Goal: Transaction & Acquisition: Purchase product/service

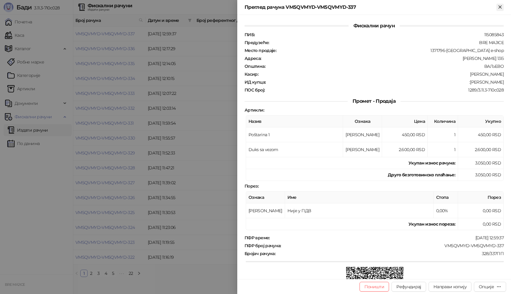
click at [499, 6] on icon "Close" at bounding box center [499, 6] width 3 height 3
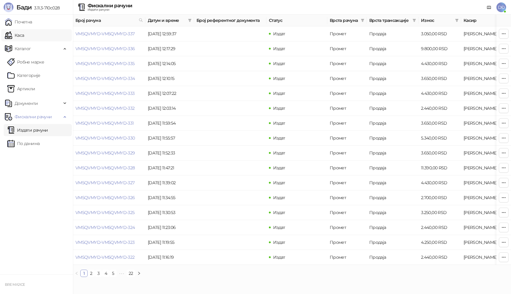
click at [22, 37] on link "Каса" at bounding box center [14, 35] width 19 height 12
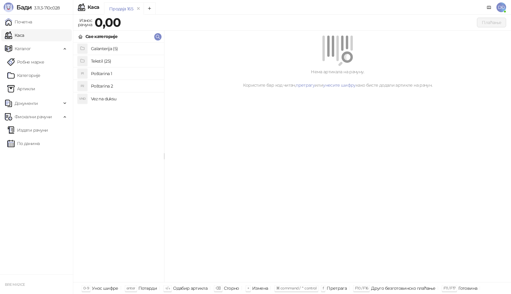
click at [103, 73] on h4 "Poštarina 1" at bounding box center [125, 74] width 68 height 10
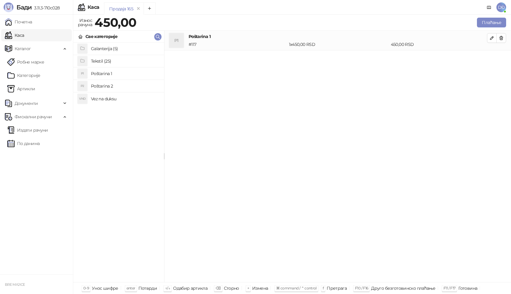
click at [101, 61] on h4 "Tekstil (25)" at bounding box center [125, 61] width 68 height 10
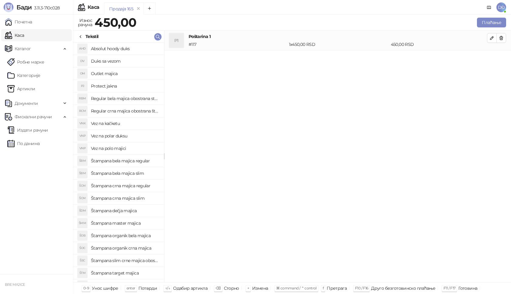
click at [120, 174] on h4 "Štampana bela majica slim" at bounding box center [125, 173] width 68 height 10
click at [492, 58] on icon "button" at bounding box center [491, 57] width 3 height 3
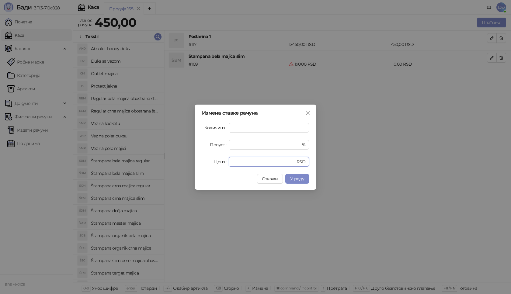
drag, startPoint x: 232, startPoint y: 164, endPoint x: 220, endPoint y: 163, distance: 11.6
click at [223, 164] on div "Цена * RSD" at bounding box center [255, 162] width 107 height 10
click at [299, 180] on span "У реду" at bounding box center [297, 178] width 14 height 5
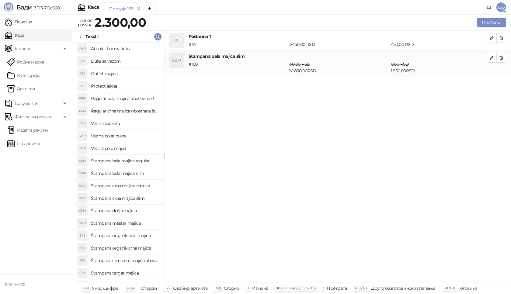
click at [125, 176] on h4 "Štampana bela majica slim" at bounding box center [125, 173] width 68 height 10
click at [490, 85] on icon "button" at bounding box center [491, 84] width 3 height 3
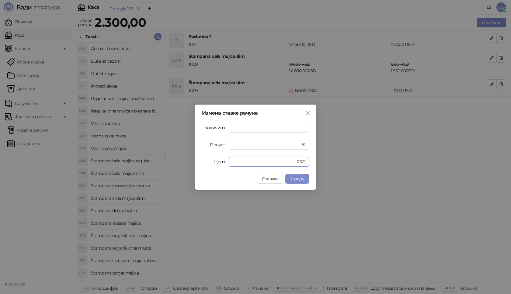
drag, startPoint x: 241, startPoint y: 161, endPoint x: 214, endPoint y: 161, distance: 26.5
click at [213, 161] on div "Цена * RSD" at bounding box center [255, 162] width 107 height 10
type input "****"
click at [302, 179] on span "У реду" at bounding box center [297, 178] width 14 height 5
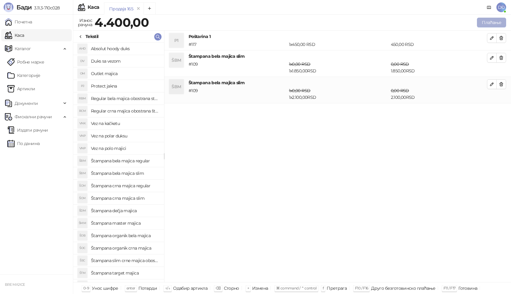
click at [493, 22] on button "Плаћање" at bounding box center [491, 23] width 29 height 10
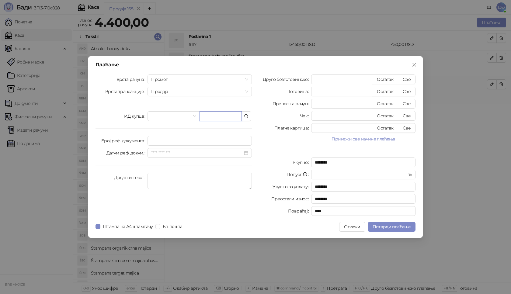
click at [221, 117] on input "text" at bounding box center [220, 116] width 42 height 10
paste input "**********"
type input "**********"
click at [406, 77] on button "Све" at bounding box center [407, 79] width 18 height 10
type input "****"
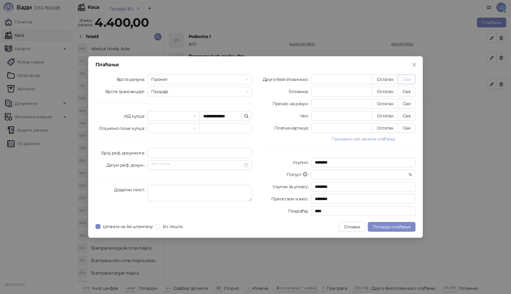
type input "****"
click at [400, 228] on span "Потврди плаћање" at bounding box center [391, 226] width 38 height 5
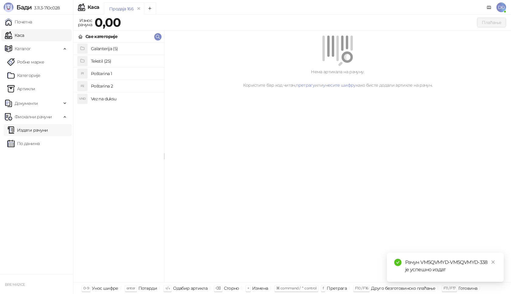
click at [39, 127] on link "Издати рачуни" at bounding box center [27, 130] width 41 height 12
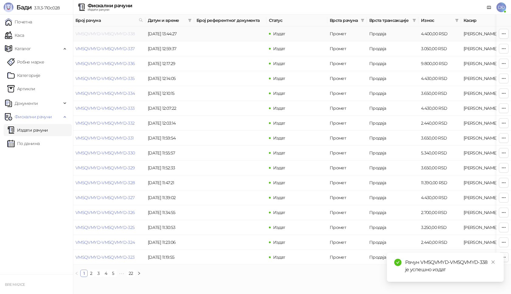
click at [101, 33] on link "VM5QVMYD-VM5QVMYD-338" at bounding box center [105, 33] width 60 height 5
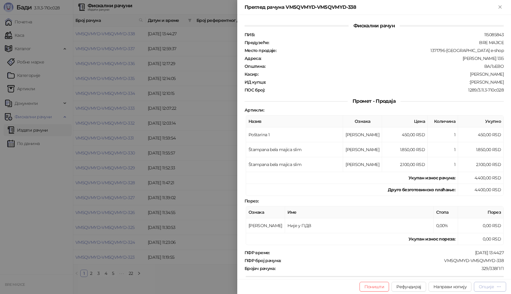
click at [493, 288] on div "Опције" at bounding box center [486, 286] width 15 height 5
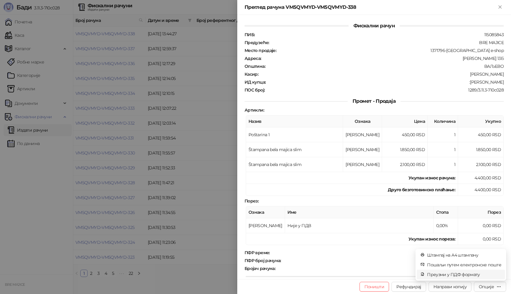
click at [472, 275] on span "Преузми у ПДФ формату" at bounding box center [464, 274] width 74 height 7
click at [492, 260] on icon "close" at bounding box center [493, 262] width 4 height 4
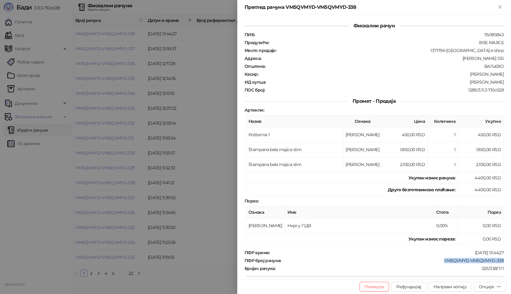
drag, startPoint x: 501, startPoint y: 259, endPoint x: 435, endPoint y: 260, distance: 66.3
click at [435, 260] on div "Фискални рачун ПИБ : 115085843 Предузеће : BRE MAJICE Место продаје : 1371796-[…" at bounding box center [374, 147] width 274 height 264
copy div "VM5QVMYD-VM5QVMYD-338"
drag, startPoint x: 499, startPoint y: 81, endPoint x: 468, endPoint y: 81, distance: 31.0
click at [468, 81] on div "ИД купца : :[PERSON_NAME]" at bounding box center [373, 81] width 261 height 5
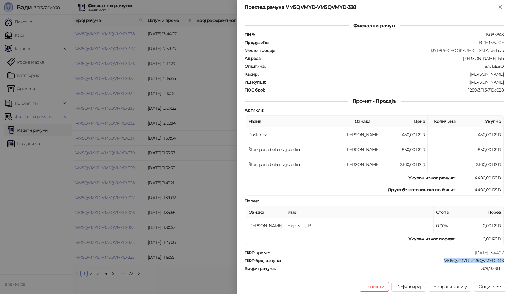
copy div "[PERSON_NAME]"
click at [501, 8] on icon "Close" at bounding box center [499, 6] width 3 height 3
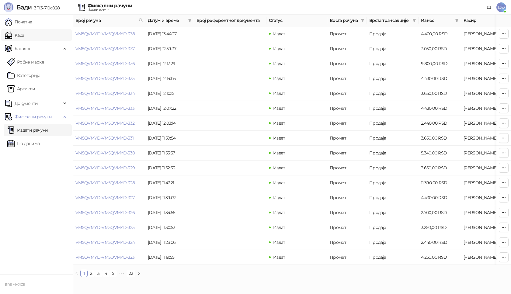
click at [24, 36] on link "Каса" at bounding box center [14, 35] width 19 height 12
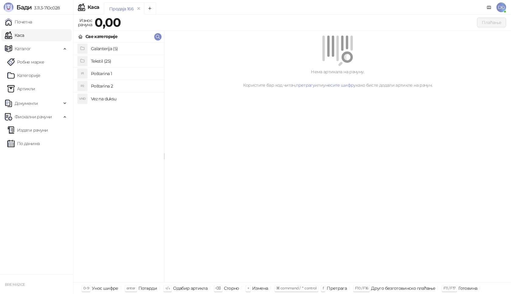
click at [99, 77] on h4 "Poštarina 1" at bounding box center [125, 74] width 68 height 10
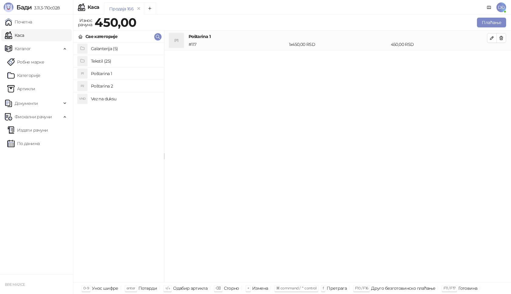
click at [101, 63] on h4 "Tekstil (25)" at bounding box center [125, 61] width 68 height 10
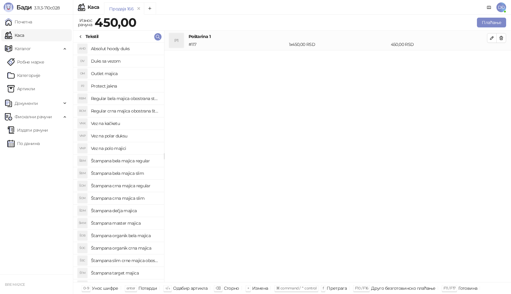
click at [133, 186] on h4 "Štampana crna majica regular" at bounding box center [125, 186] width 68 height 10
click at [492, 58] on icon "button" at bounding box center [491, 57] width 5 height 5
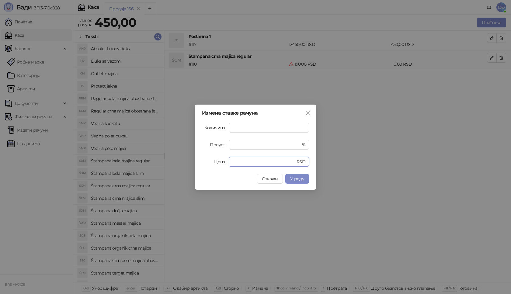
drag, startPoint x: 240, startPoint y: 163, endPoint x: 213, endPoint y: 160, distance: 27.0
click at [217, 163] on div "Цена * RSD" at bounding box center [255, 162] width 107 height 10
type input "****"
click at [301, 181] on span "У реду" at bounding box center [297, 178] width 14 height 5
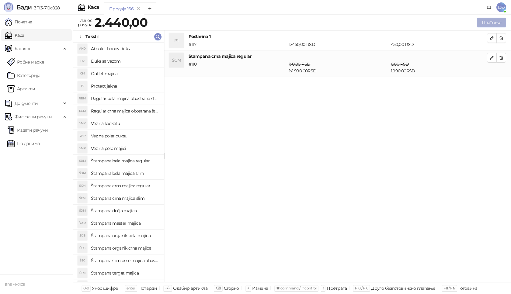
click at [499, 22] on button "Плаћање" at bounding box center [491, 23] width 29 height 10
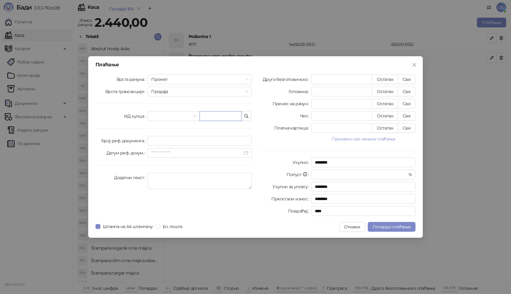
click at [213, 116] on input "text" at bounding box center [220, 116] width 42 height 10
type input "**********"
click at [405, 78] on button "Све" at bounding box center [407, 79] width 18 height 10
type input "****"
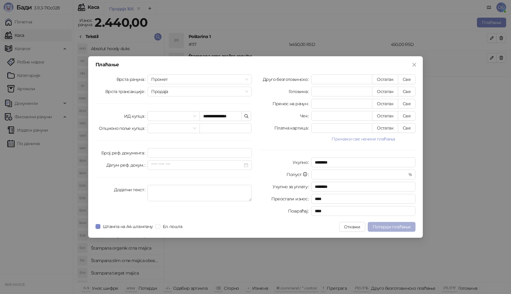
click at [390, 227] on span "Потврди плаћање" at bounding box center [391, 226] width 38 height 5
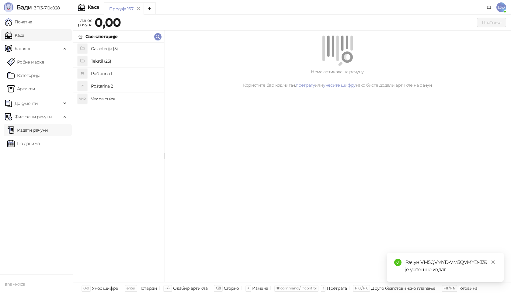
click at [40, 131] on link "Издати рачуни" at bounding box center [27, 130] width 41 height 12
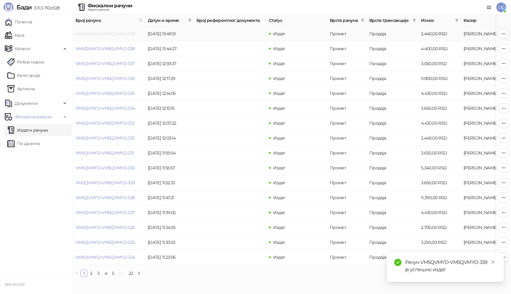
click at [89, 34] on link "VM5QVMYD-VM5QVMYD-339" at bounding box center [105, 33] width 60 height 5
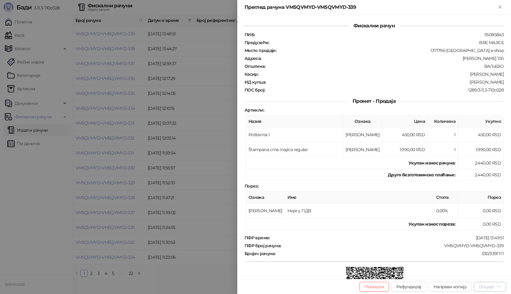
click at [491, 287] on div "Опције" at bounding box center [486, 286] width 15 height 5
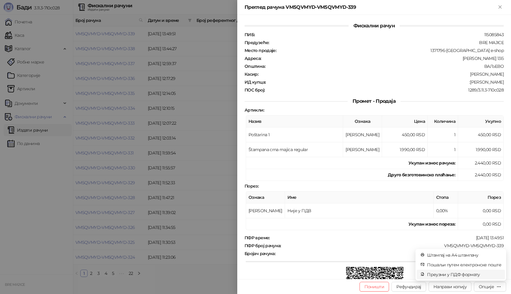
click at [478, 274] on span "Преузми у ПДФ формату" at bounding box center [464, 274] width 74 height 7
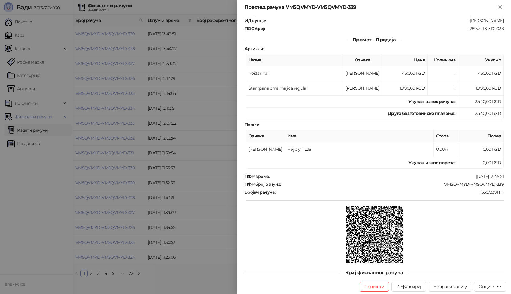
scroll to position [73, 0]
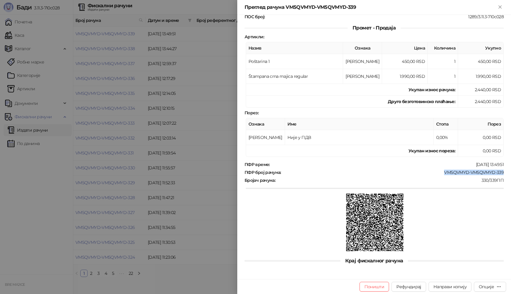
drag, startPoint x: 500, startPoint y: 170, endPoint x: 437, endPoint y: 171, distance: 62.3
click at [437, 171] on div "Фискални рачун ПИБ : 115085843 Предузеће : BRE MAJICE Место продаје : 1371796-[…" at bounding box center [374, 147] width 274 height 264
copy div "VM5QVMYD-VM5QVMYD-339"
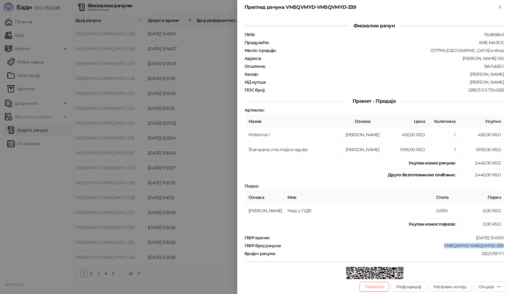
drag, startPoint x: 499, startPoint y: 81, endPoint x: 472, endPoint y: 82, distance: 27.1
click at [472, 82] on div "ИД купца : :[PERSON_NAME]" at bounding box center [373, 81] width 261 height 5
copy div "[PERSON_NAME]"
